Goal: Register for event/course

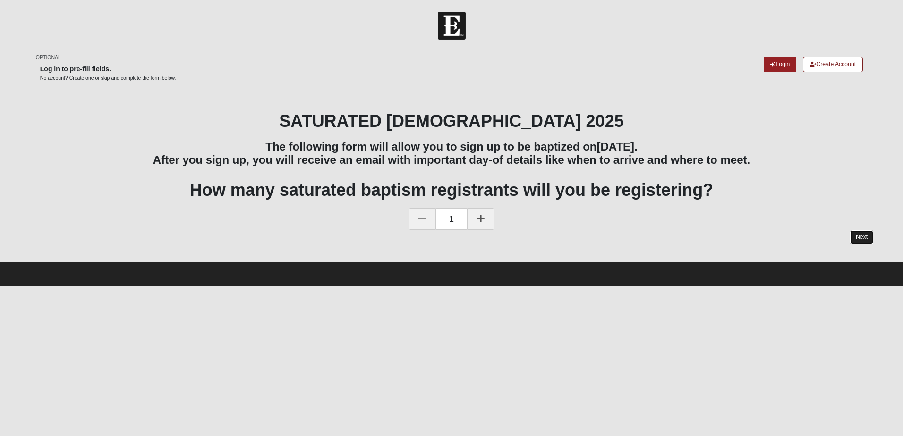
click at [863, 236] on link "Next" at bounding box center [861, 237] width 23 height 14
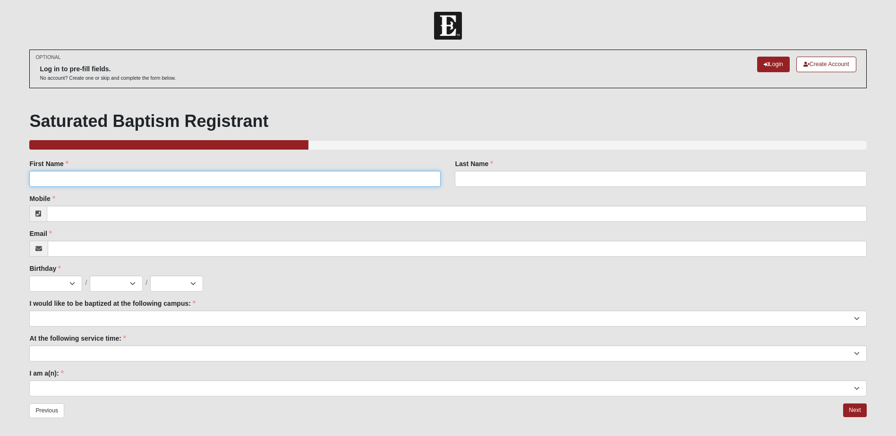
click at [153, 178] on input "First Name" at bounding box center [234, 179] width 411 height 16
type input "Lilah"
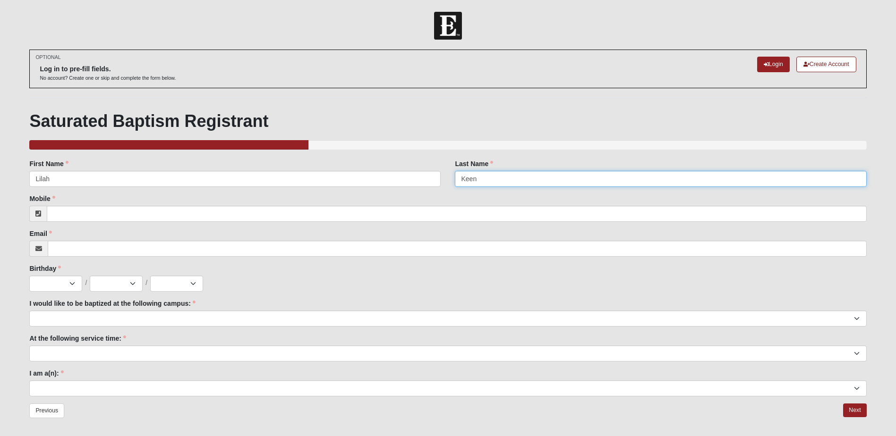
type input "Keen"
click at [77, 215] on input "Mobile" at bounding box center [456, 214] width 819 height 16
type input "[PHONE_NUMBER]"
type input "[EMAIL_ADDRESS][DOMAIN_NAME]"
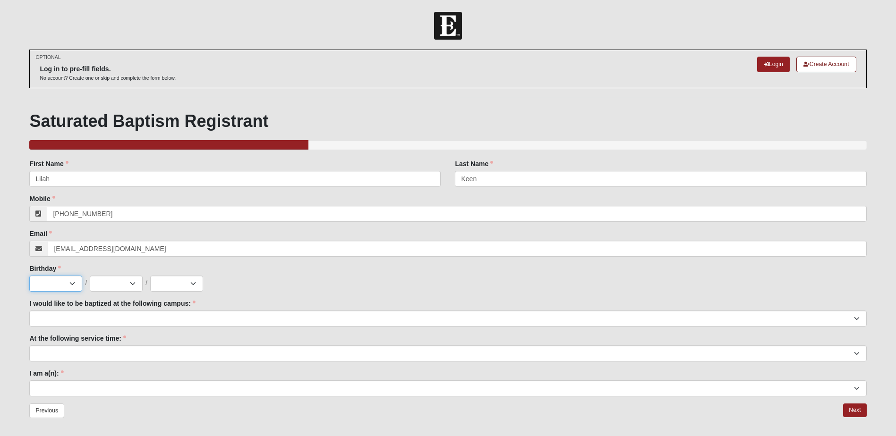
select select "6"
select select "1"
select select "2025"
click at [67, 281] on select "Jan Feb Mar Apr May Jun [DATE] Aug Sep Oct Nov Dec" at bounding box center [55, 284] width 53 height 16
select select "7"
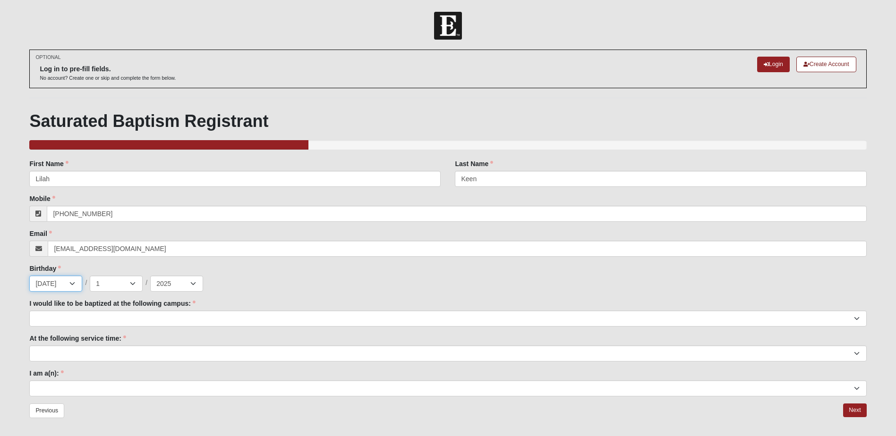
click at [29, 276] on select "Jan Feb Mar Apr May Jun [DATE] Aug Sep Oct Nov Dec" at bounding box center [55, 284] width 53 height 16
click at [112, 284] on select "1 2 3 4 5 6 7 8 9 10 11 12 13 14 15 16 17 18 19 20 21 22 23 24 25 26 27 28 29 3…" at bounding box center [116, 284] width 53 height 16
select select "22"
click at [90, 276] on select "1 2 3 4 5 6 7 8 9 10 11 12 13 14 15 16 17 18 19 20 21 22 23 24 25 26 27 28 29 3…" at bounding box center [116, 284] width 53 height 16
click at [179, 284] on select "2025 2024 2023 2022 2021 2020 2019 2018 2017 2016 2015 2014 2013 2012 2011 2010…" at bounding box center [176, 284] width 53 height 16
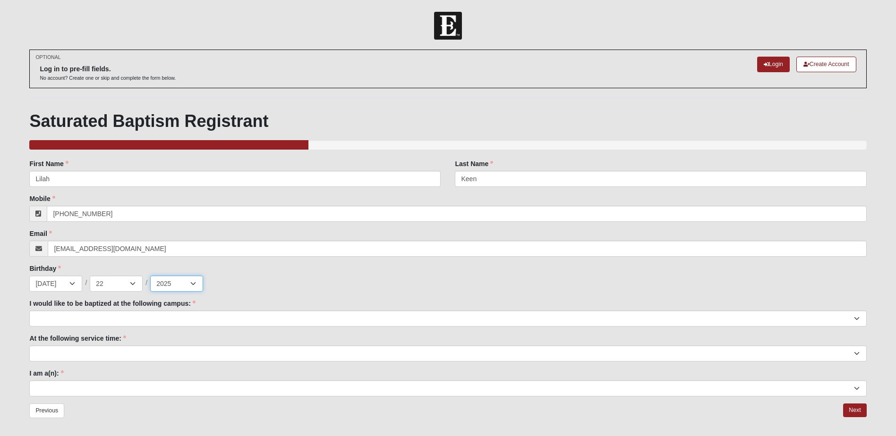
select select "2010"
click at [150, 276] on select "2025 2024 2023 2022 2021 2020 2019 2018 2017 2016 2015 2014 2013 2012 2011 2010…" at bounding box center [176, 284] width 53 height 16
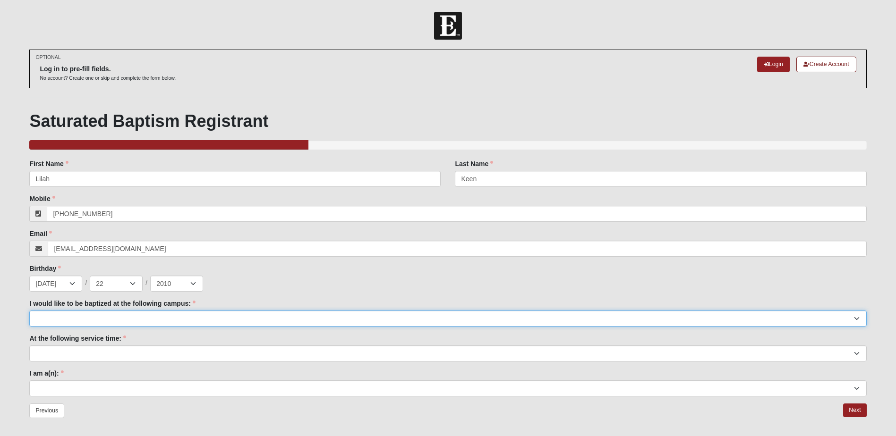
click at [130, 316] on select "[GEOGRAPHIC_DATA] [PERSON_NAME][GEOGRAPHIC_DATA] Jesup [GEOGRAPHIC_DATA] [GEOGR…" at bounding box center [447, 319] width 837 height 16
select select "11"
click at [29, 311] on select "[GEOGRAPHIC_DATA] [PERSON_NAME][GEOGRAPHIC_DATA] Jesup [GEOGRAPHIC_DATA] [GEOGR…" at bounding box center [447, 319] width 837 height 16
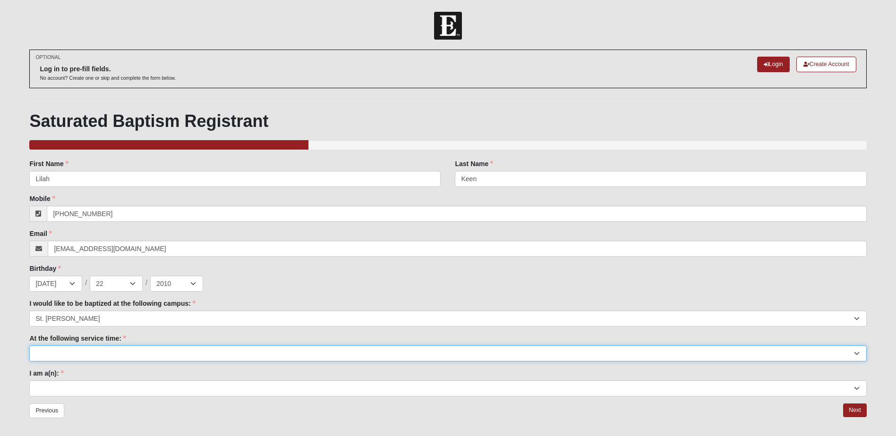
click at [86, 351] on select "9:00am 11:22am 4:22pm ([GEOGRAPHIC_DATA] and [PERSON_NAME][GEOGRAPHIC_DATA] Onl…" at bounding box center [447, 354] width 837 height 16
select select "9:00am"
click at [29, 346] on select "9:00am 11:22am 4:22pm ([GEOGRAPHIC_DATA] and [PERSON_NAME][GEOGRAPHIC_DATA] Onl…" at bounding box center [447, 354] width 837 height 16
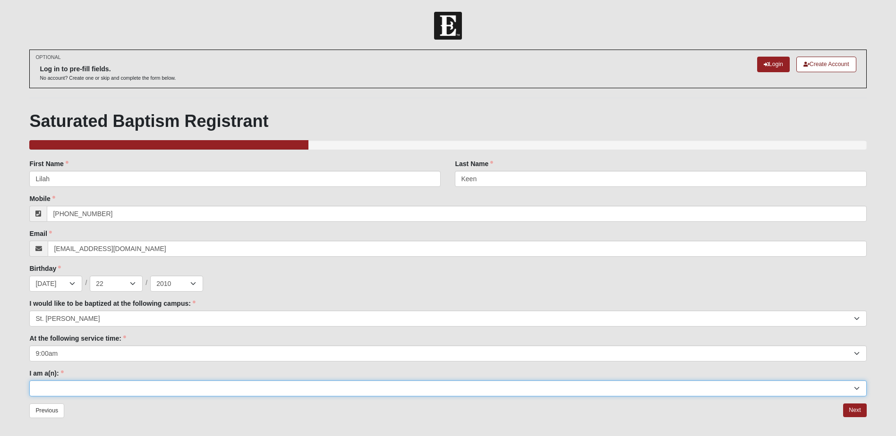
click at [71, 391] on select "Adult (25+) Young Adult (18-25) High School Student (8-12th Grade) Middle Schoo…" at bounding box center [447, 389] width 837 height 16
select select "High School Student (8-12th Grade)"
click at [29, 381] on select "Adult (25+) Young Adult (18-25) High School Student (8-12th Grade) Middle Schoo…" at bounding box center [447, 389] width 837 height 16
click at [857, 408] on link "Next" at bounding box center [854, 411] width 23 height 14
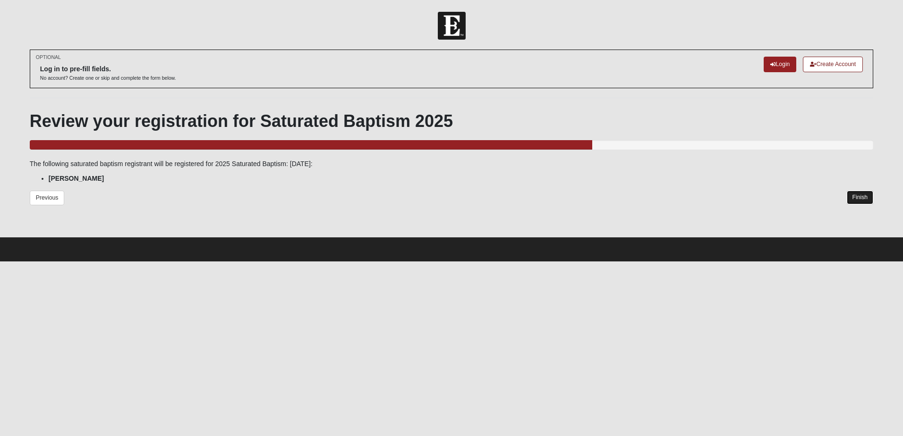
click at [859, 196] on link "Finish" at bounding box center [860, 198] width 27 height 14
